Goal: Task Accomplishment & Management: Complete application form

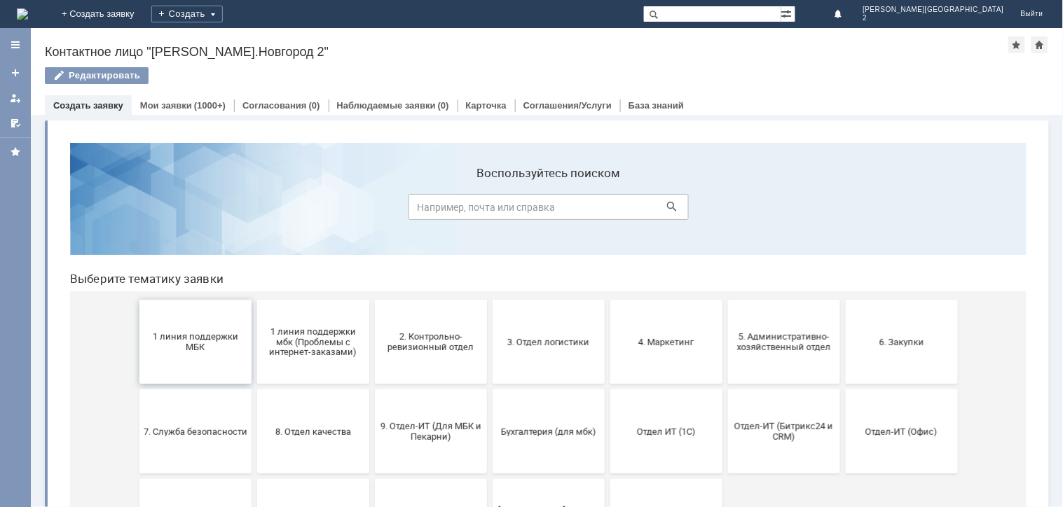
click at [197, 362] on button "1 линия поддержки МБК" at bounding box center [195, 341] width 112 height 84
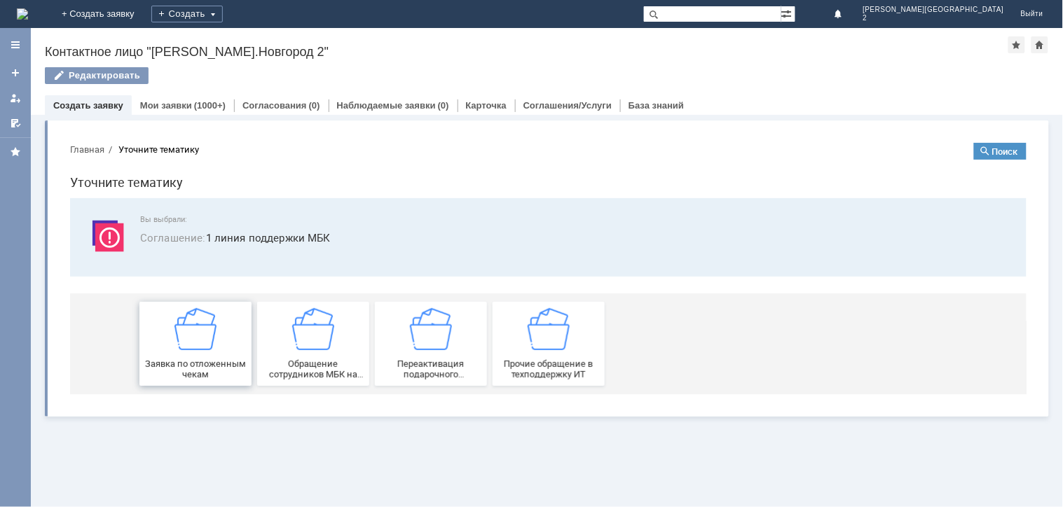
click at [207, 353] on div "Заявка по отложенным чекам" at bounding box center [195, 343] width 104 height 71
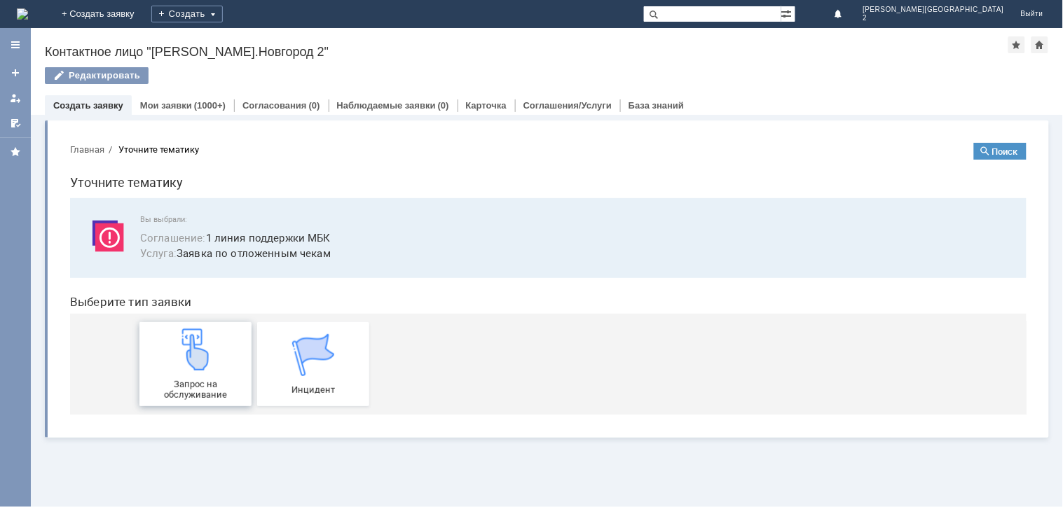
click at [207, 380] on span "Запрос на обслуживание" at bounding box center [195, 388] width 104 height 21
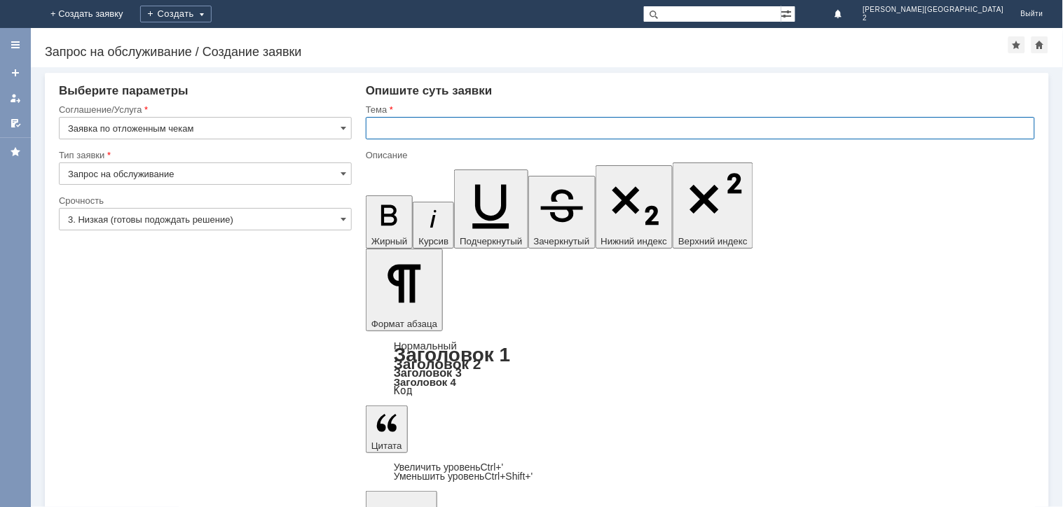
click at [390, 130] on input "text" at bounding box center [700, 128] width 669 height 22
type input "отл чек"
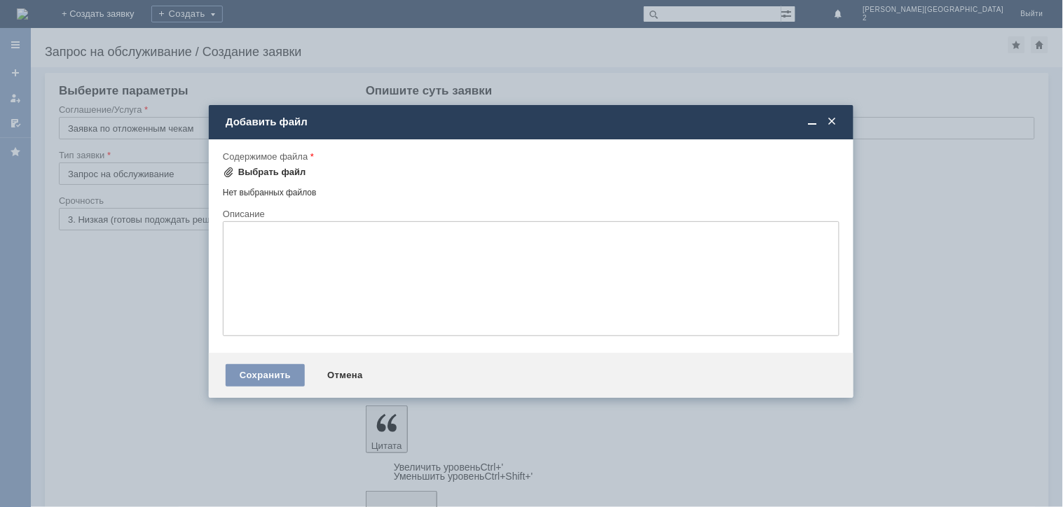
click at [261, 169] on div "Выбрать файл" at bounding box center [272, 172] width 68 height 11
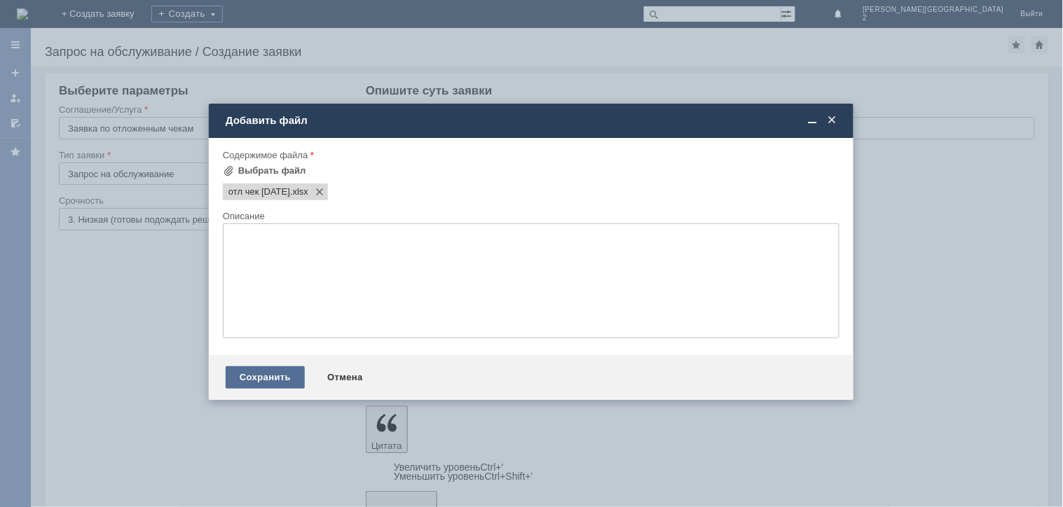
click at [266, 374] on div "Сохранить" at bounding box center [265, 378] width 79 height 22
